Goal: Find specific page/section: Find specific page/section

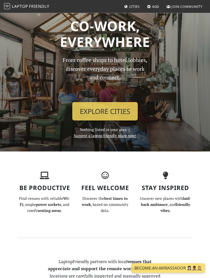
scroll to position [7, 0]
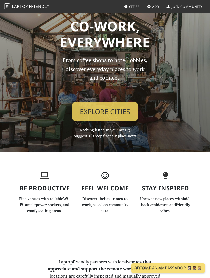
click at [132, 111] on link "Explore Cities" at bounding box center [104, 111] width 65 height 19
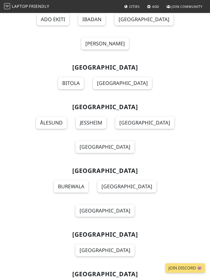
scroll to position [5520, 0]
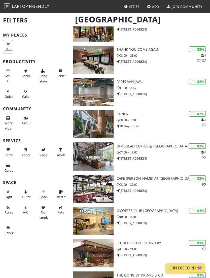
scroll to position [310, 0]
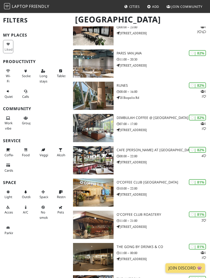
click at [25, 70] on icon at bounding box center [26, 70] width 4 height 3
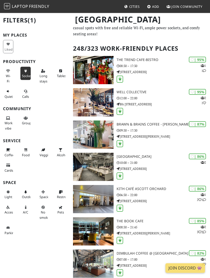
scroll to position [14, 0]
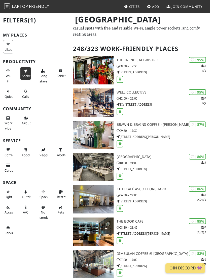
click at [42, 74] on span "Long stays" at bounding box center [44, 79] width 8 height 10
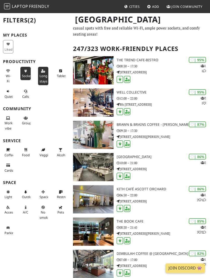
click at [31, 69] on button "Sockets" at bounding box center [25, 73] width 10 height 13
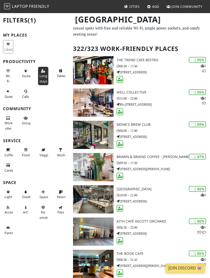
click at [38, 74] on button "Long stays" at bounding box center [43, 76] width 10 height 18
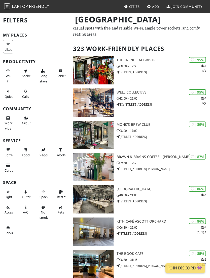
click at [40, 75] on span "Long stays" at bounding box center [44, 79] width 8 height 10
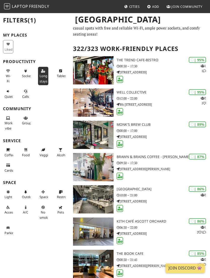
click at [28, 72] on button "Sockets" at bounding box center [25, 73] width 10 height 13
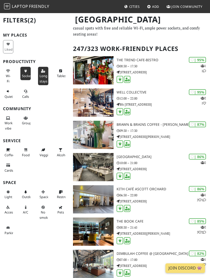
click at [43, 75] on span "Long stays" at bounding box center [44, 79] width 8 height 10
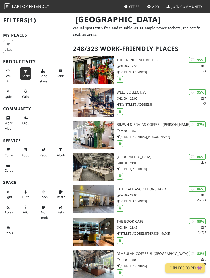
click at [59, 70] on icon at bounding box center [61, 70] width 4 height 3
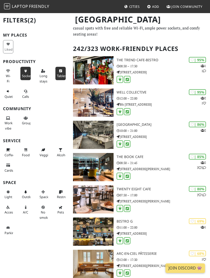
click at [60, 72] on button "Tables" at bounding box center [60, 73] width 10 height 13
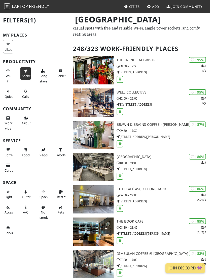
click at [60, 72] on button "Tables" at bounding box center [60, 73] width 10 height 13
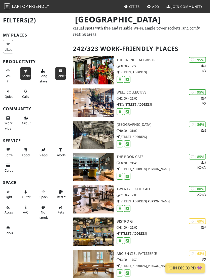
click at [59, 71] on icon at bounding box center [61, 70] width 4 height 3
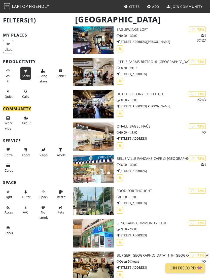
scroll to position [1789, 0]
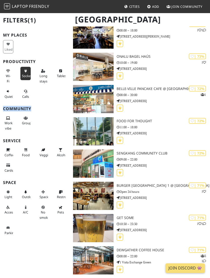
click at [21, 136] on div "My Places Liked Productivity Wi-Fi Sockets Long stays Tables Quiet Calls Commun…" at bounding box center [35, 135] width 64 height 205
click at [38, 77] on button "Long stays" at bounding box center [43, 76] width 10 height 18
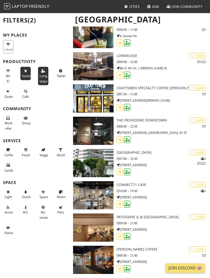
click at [41, 76] on span "Long stays" at bounding box center [44, 79] width 8 height 10
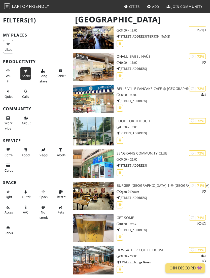
click at [51, 104] on div "My Places Liked Productivity Wi-Fi Sockets Long stays Tables Quiet Calls Commun…" at bounding box center [35, 135] width 64 height 205
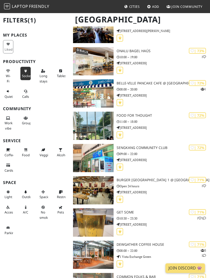
scroll to position [1793, 0]
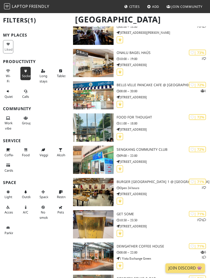
click at [24, 206] on icon at bounding box center [26, 207] width 4 height 3
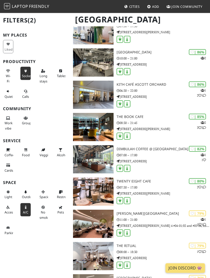
scroll to position [0, 0]
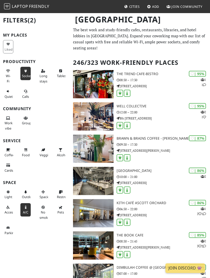
click at [42, 190] on icon at bounding box center [43, 191] width 4 height 3
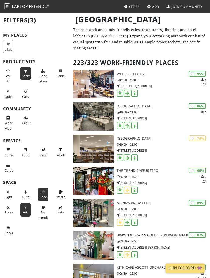
click at [44, 190] on icon at bounding box center [43, 191] width 4 height 3
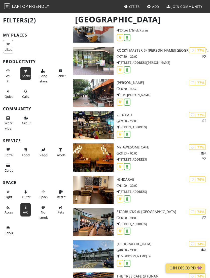
scroll to position [1232, 0]
